Goal: Task Accomplishment & Management: Manage account settings

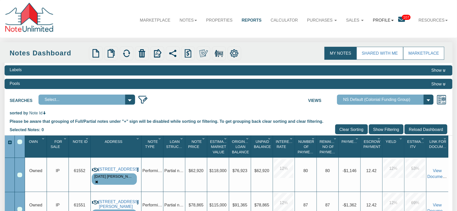
click at [389, 21] on link "Profile" at bounding box center [383, 20] width 30 height 14
click at [112, 56] on img at bounding box center [111, 53] width 9 height 9
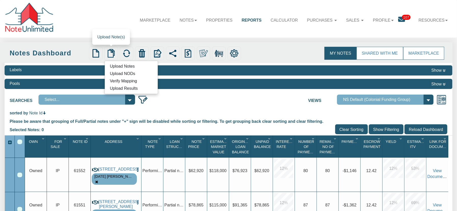
click at [129, 82] on link "Verify Mapping" at bounding box center [123, 81] width 37 height 6
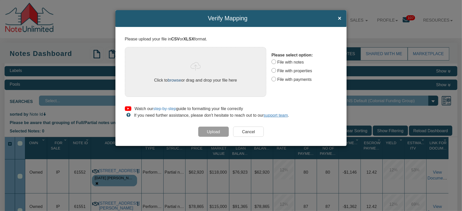
click at [173, 80] on link "browse" at bounding box center [175, 80] width 14 height 5
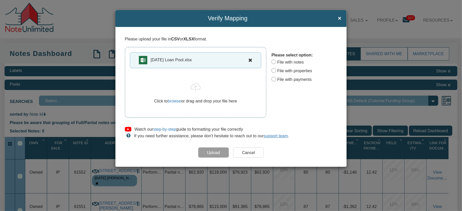
click at [276, 79] on input "File with payments" at bounding box center [273, 79] width 5 height 5
radio input "true"
click at [216, 153] on input "Upload" at bounding box center [213, 153] width 31 height 10
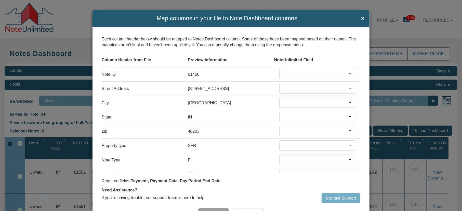
click at [349, 74] on b at bounding box center [350, 74] width 3 height 1
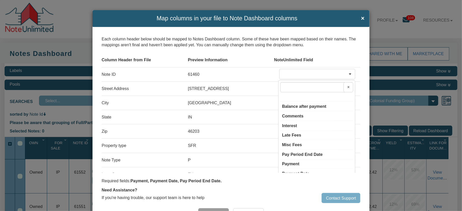
click at [343, 88] on button "×" at bounding box center [348, 87] width 10 height 10
click at [336, 53] on div "Column Header from File Preview Information NoteUnlimited Field" at bounding box center [231, 60] width 259 height 14
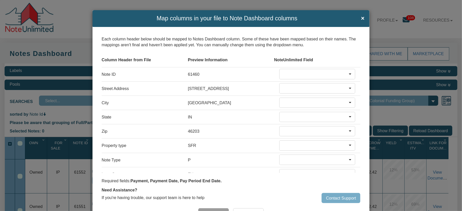
click at [348, 87] on div at bounding box center [351, 88] width 7 height 6
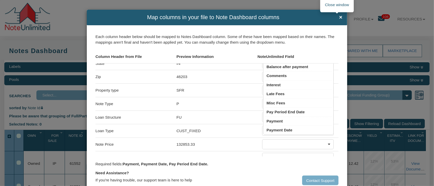
click at [339, 19] on span "×" at bounding box center [340, 17] width 3 height 6
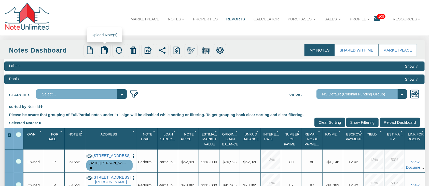
click at [104, 45] on div "Upload Notes Upload NODs Verify Mapping Upload Results" at bounding box center [104, 50] width 13 height 13
click at [104, 50] on img at bounding box center [104, 50] width 8 height 8
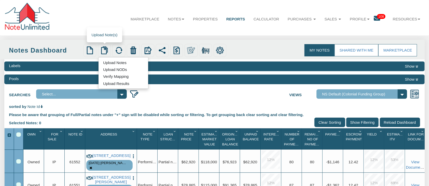
click at [121, 76] on link "Verify Mapping" at bounding box center [116, 76] width 35 height 6
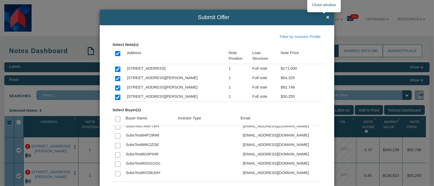
click at [326, 15] on span "×" at bounding box center [327, 17] width 3 height 6
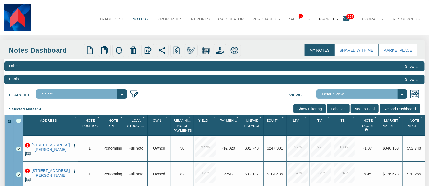
click at [336, 21] on link "Profile" at bounding box center [329, 19] width 28 height 14
click at [322, 32] on link "Settings" at bounding box center [333, 32] width 50 height 7
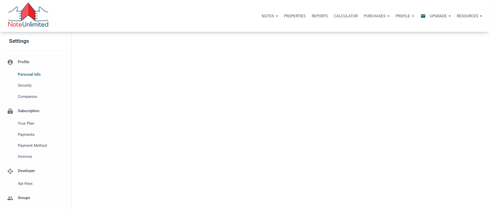
select select
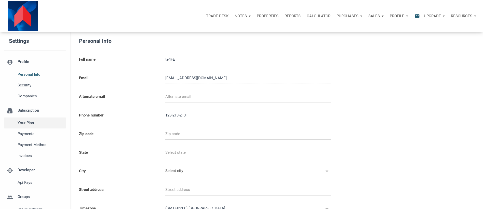
type input "12321321312"
select select
click at [33, 111] on li "subscriptions Subscription Your plan Payments Payment Method Invoices" at bounding box center [35, 132] width 70 height 60
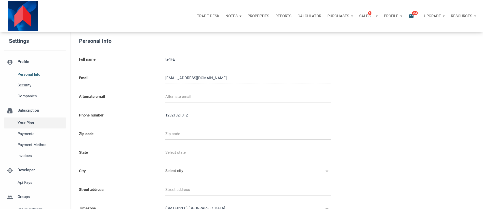
click at [31, 124] on span "Your plan" at bounding box center [41, 123] width 46 height 6
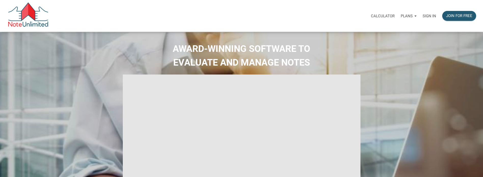
click at [429, 15] on p "Sign in" at bounding box center [430, 16] width 14 height 5
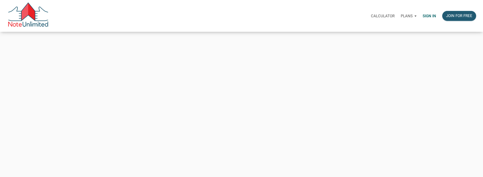
type input "[EMAIL_ADDRESS][DOMAIN_NAME]"
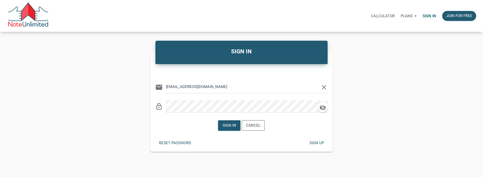
click at [323, 87] on icon "clear" at bounding box center [324, 88] width 8 height 8
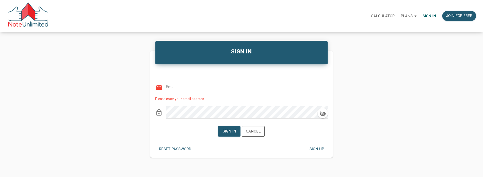
click at [197, 89] on input "email" at bounding box center [243, 86] width 155 height 11
type input "[EMAIL_ADDRESS][DOMAIN_NAME]"
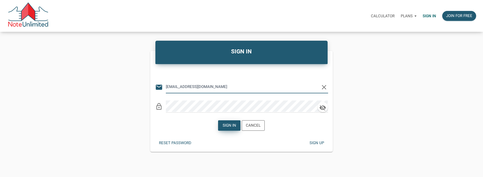
click at [230, 126] on div "Sign in" at bounding box center [230, 126] width 14 height 6
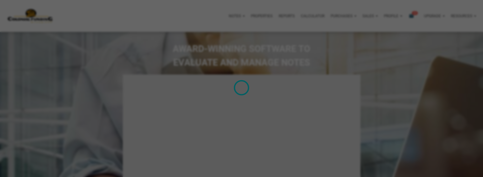
type input "Introduction to new features"
select select
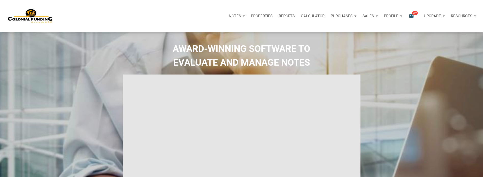
click at [399, 16] on div "Profile" at bounding box center [393, 15] width 24 height 15
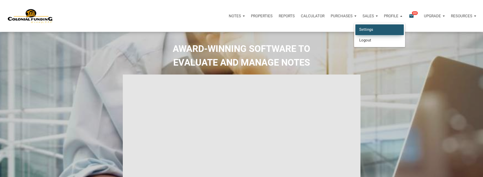
click at [376, 28] on link "Settings" at bounding box center [379, 29] width 48 height 10
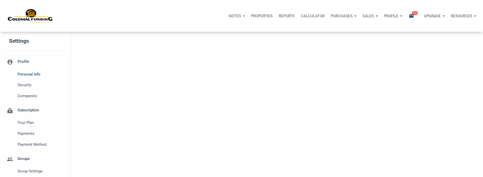
select select
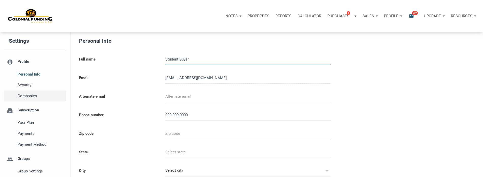
type input "0000000000"
select select
click at [29, 124] on span "Your plan" at bounding box center [41, 123] width 46 height 6
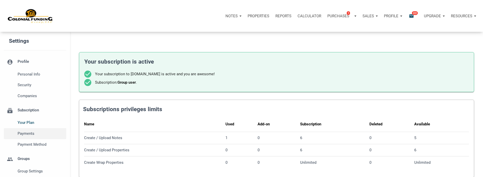
click at [23, 135] on span "Payments" at bounding box center [41, 134] width 46 height 6
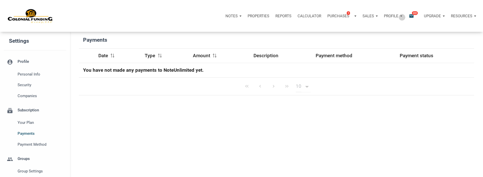
click at [401, 17] on div "Profile" at bounding box center [393, 15] width 24 height 15
click at [357, 29] on link "Settings" at bounding box center [379, 29] width 48 height 10
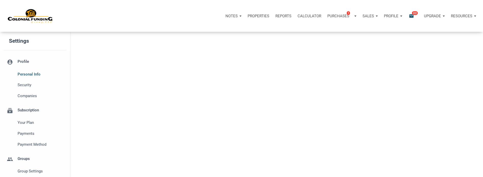
select select
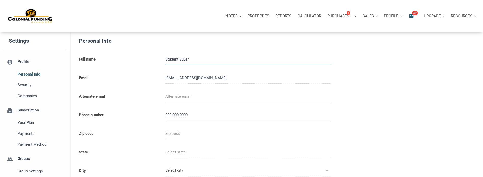
type input "0000000000"
select select
click at [33, 123] on span "Your plan" at bounding box center [41, 123] width 46 height 6
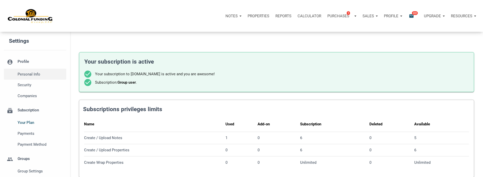
click at [25, 78] on div "Personal Info" at bounding box center [40, 74] width 51 height 11
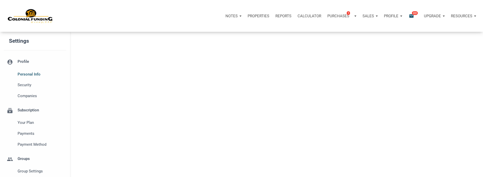
select select
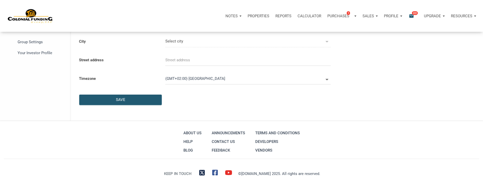
scroll to position [138, 0]
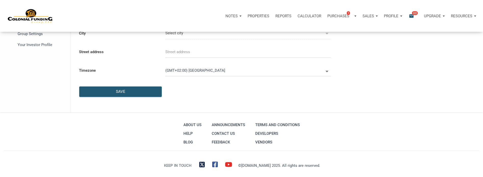
type input "0000000000"
select select
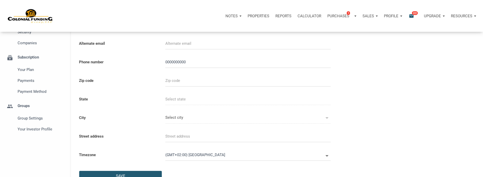
scroll to position [0, 0]
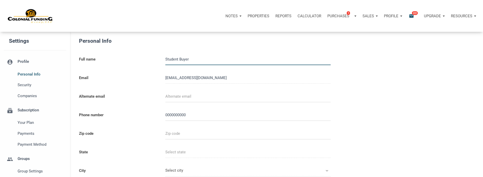
click at [402, 17] on div "Profile" at bounding box center [393, 15] width 24 height 15
click at [392, 16] on p "Profile" at bounding box center [391, 16] width 15 height 5
click at [29, 124] on span "Your plan" at bounding box center [41, 123] width 46 height 6
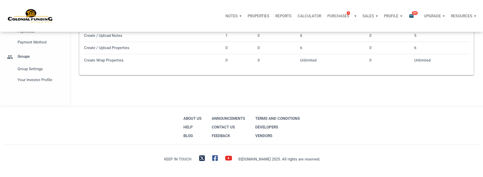
scroll to position [103, 0]
click at [30, 68] on span "Group Settings" at bounding box center [41, 68] width 46 height 6
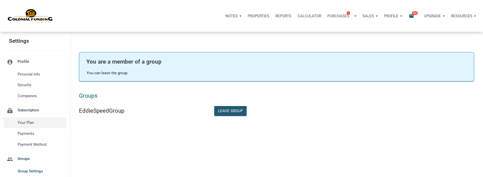
click at [25, 125] on span "Your plan" at bounding box center [41, 123] width 46 height 6
